Goal: Information Seeking & Learning: Find specific page/section

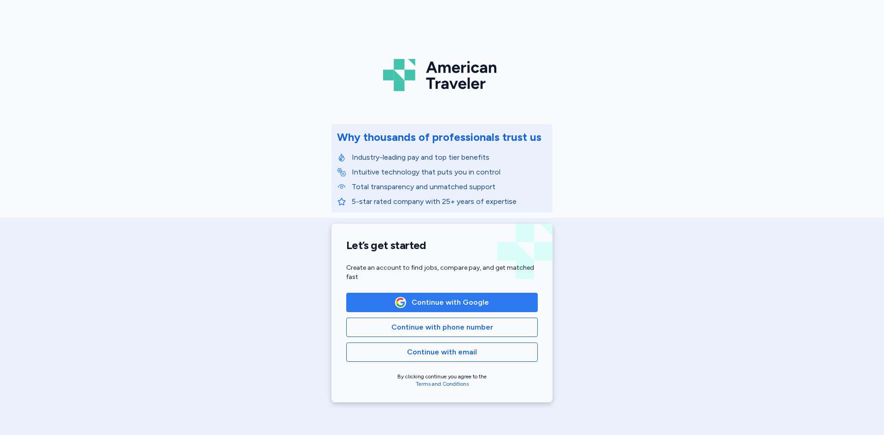
click at [404, 303] on span "button" at bounding box center [400, 302] width 11 height 11
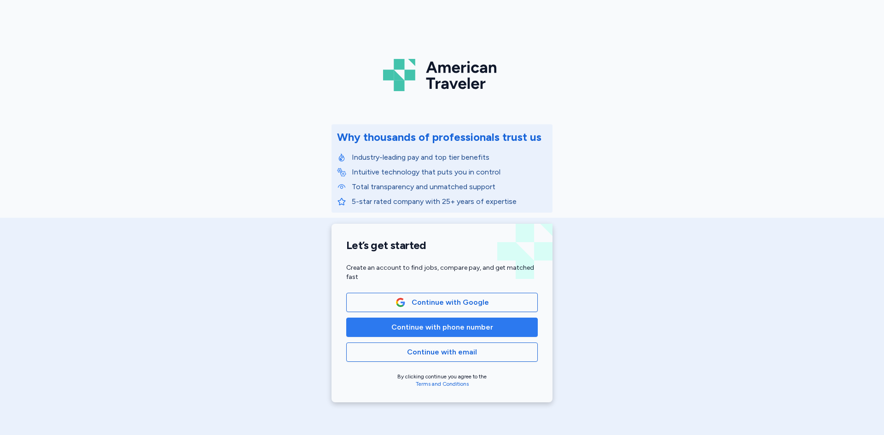
click at [508, 324] on span "Continue with phone number" at bounding box center [442, 327] width 176 height 11
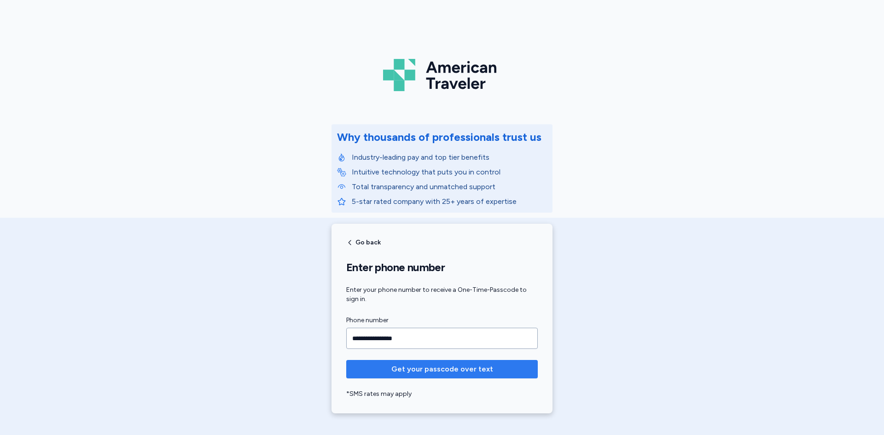
type input "**********"
click at [488, 369] on span "Get your passcode over text" at bounding box center [442, 369] width 177 height 11
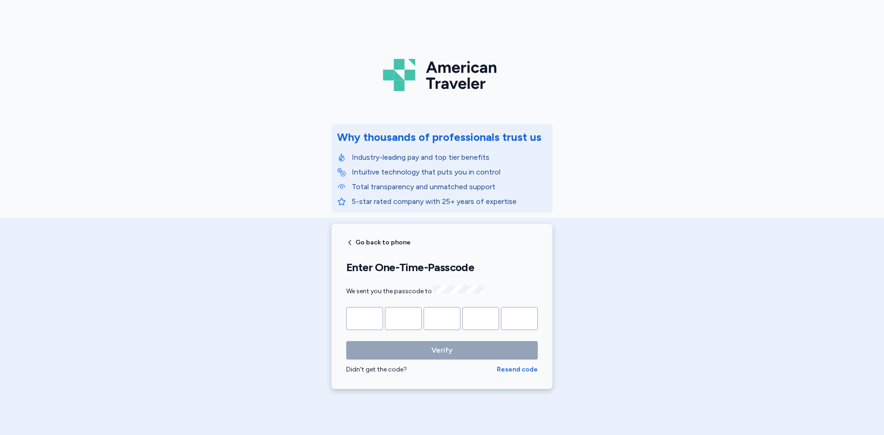
type input "*"
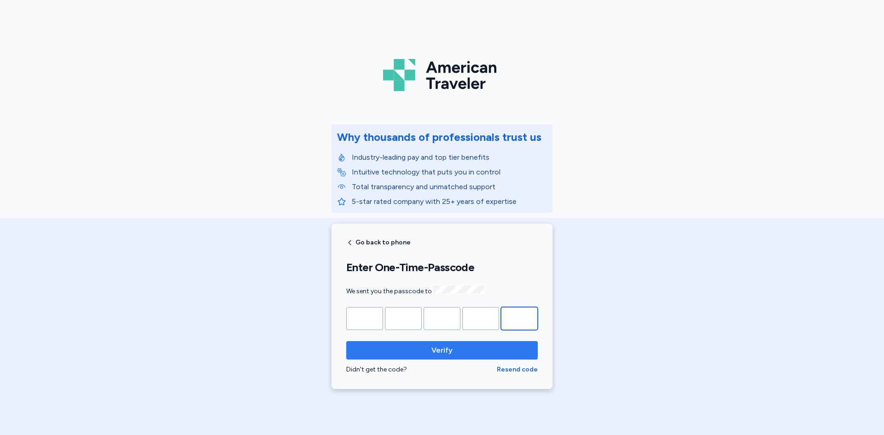
type input "*"
click at [485, 346] on span "Verify" at bounding box center [442, 350] width 177 height 11
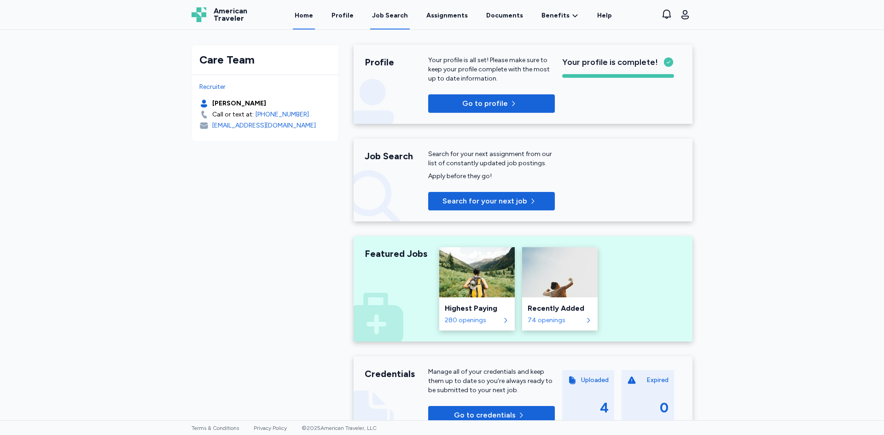
click at [390, 16] on div "Job Search" at bounding box center [390, 15] width 36 height 9
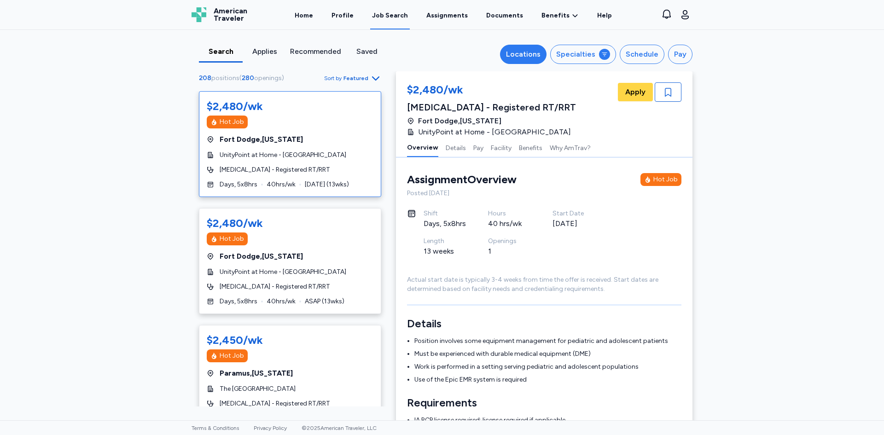
click at [545, 56] on button "Locations" at bounding box center [523, 54] width 47 height 19
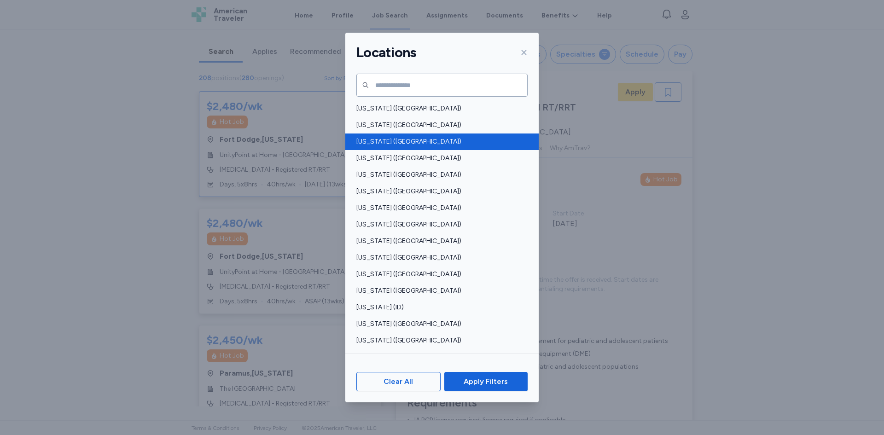
click at [388, 143] on span "[US_STATE] ([GEOGRAPHIC_DATA])" at bounding box center [440, 141] width 166 height 9
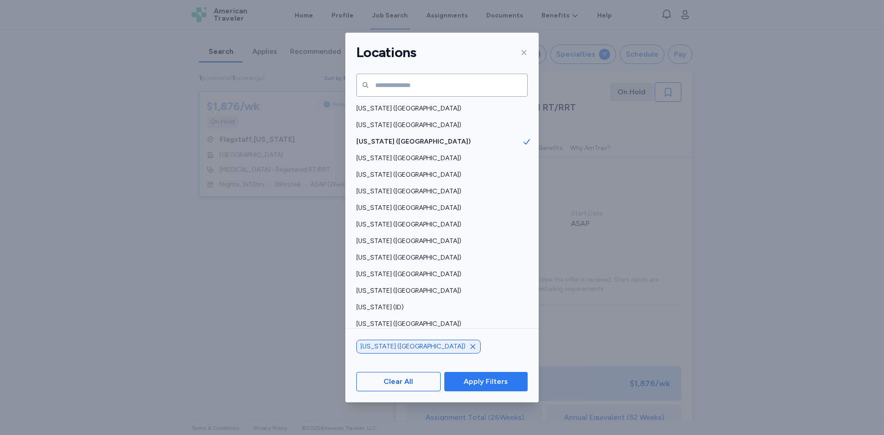
scroll to position [1, 0]
click at [480, 378] on span "Apply Filters" at bounding box center [486, 381] width 44 height 11
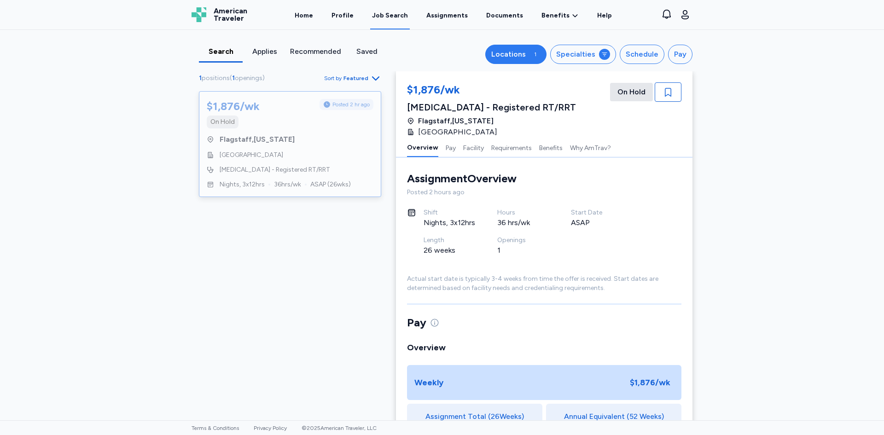
click at [503, 56] on div "Locations" at bounding box center [508, 54] width 35 height 11
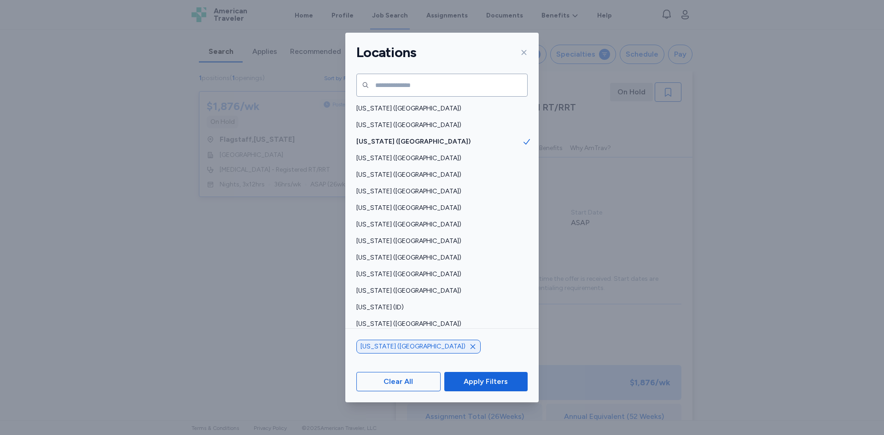
click at [523, 55] on icon at bounding box center [523, 52] width 7 height 7
